Goal: Check status

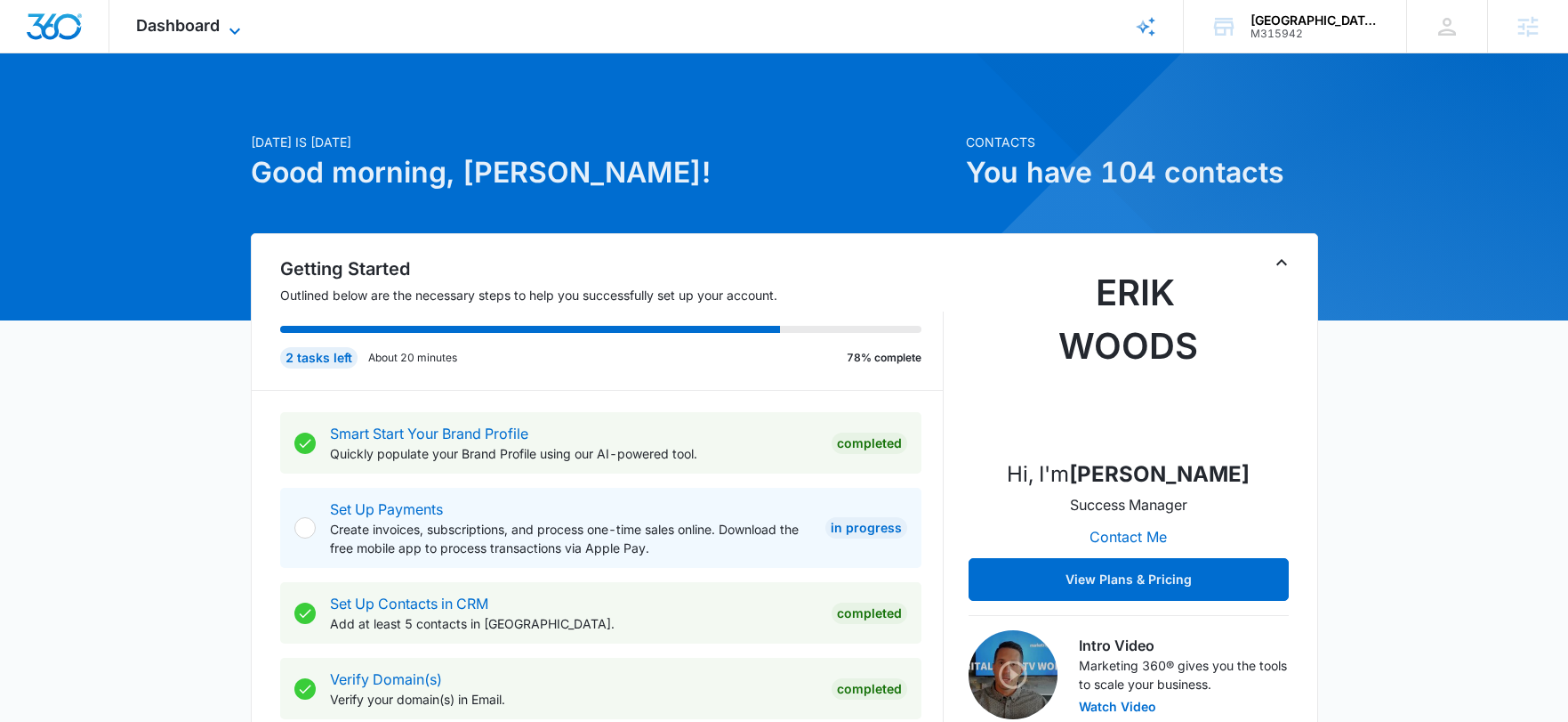
click at [217, 31] on span "Dashboard" at bounding box center [178, 25] width 83 height 18
